Goal: Task Accomplishment & Management: Manage account settings

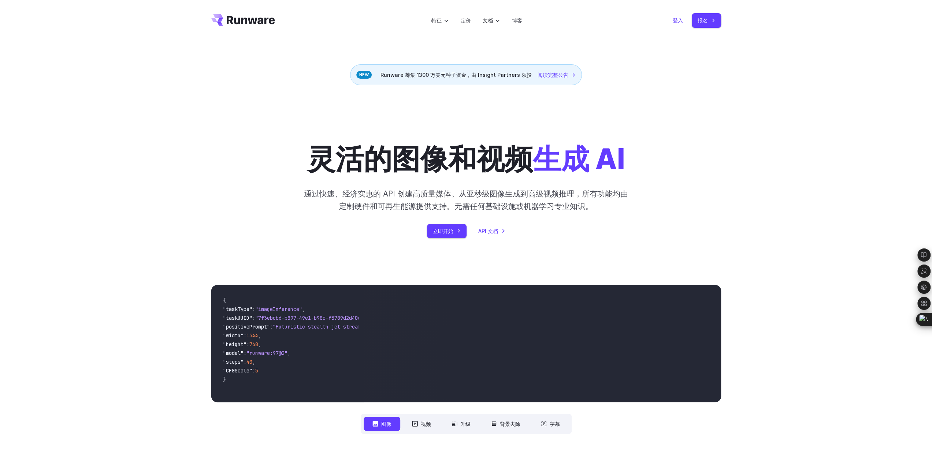
click at [677, 19] on font "登入" at bounding box center [678, 20] width 10 height 6
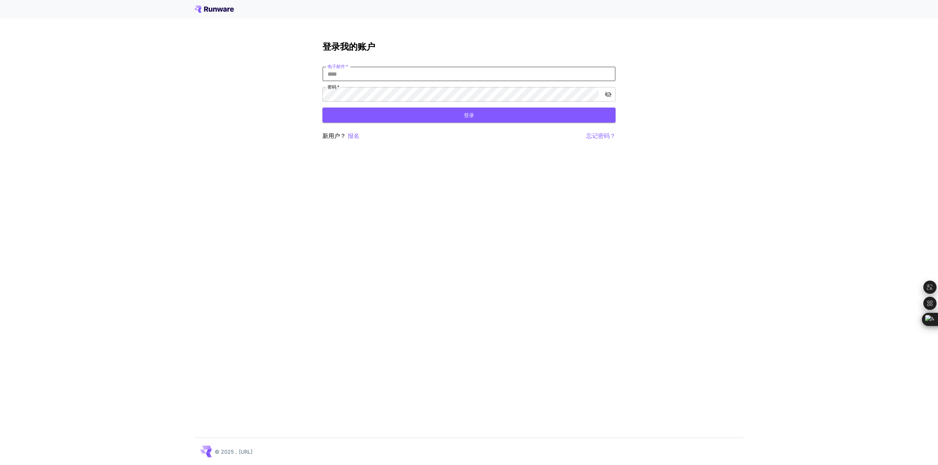
click at [387, 71] on input "电子邮件   *" at bounding box center [468, 74] width 293 height 15
